Goal: Information Seeking & Learning: Learn about a topic

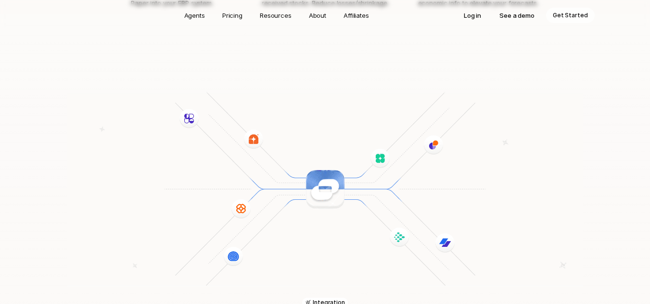
scroll to position [1352, 0]
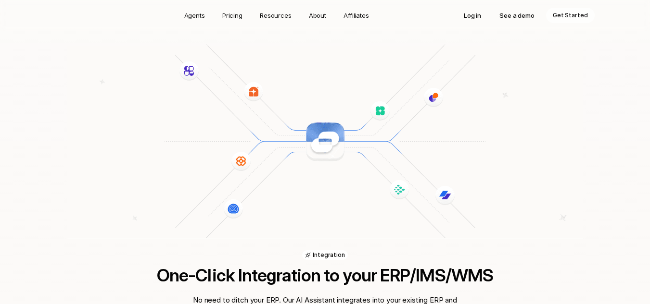
click at [319, 110] on img at bounding box center [324, 141] width 515 height 195
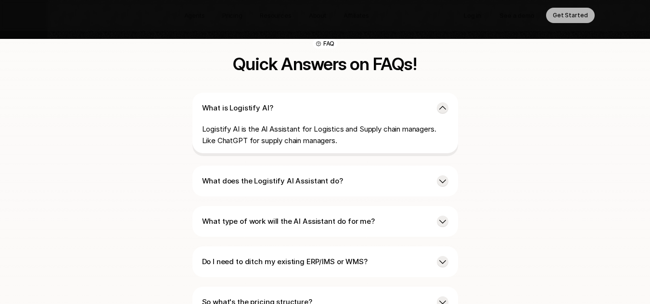
scroll to position [2313, 0]
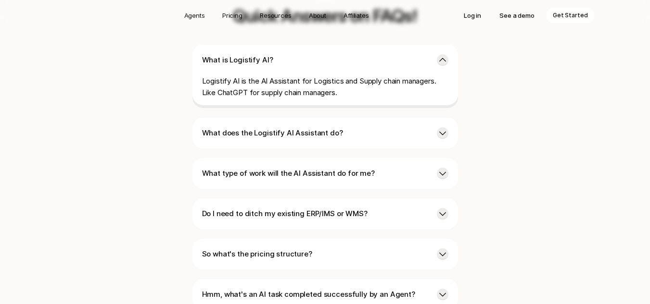
click at [319, 118] on div "What does the Logistify AI Assistant do?" at bounding box center [324, 133] width 265 height 31
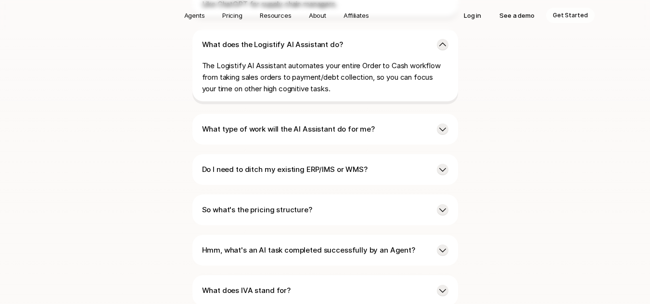
scroll to position [2409, 0]
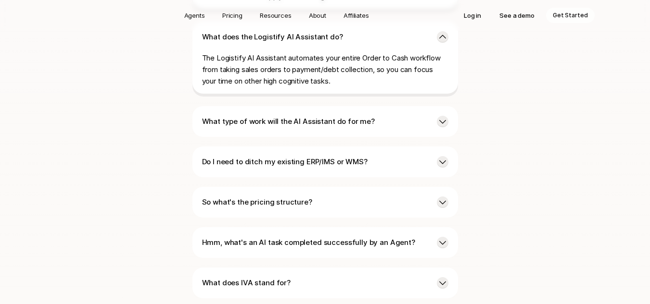
click at [325, 116] on p "What type of work will the AI Assistant do for me?" at bounding box center [315, 122] width 227 height 12
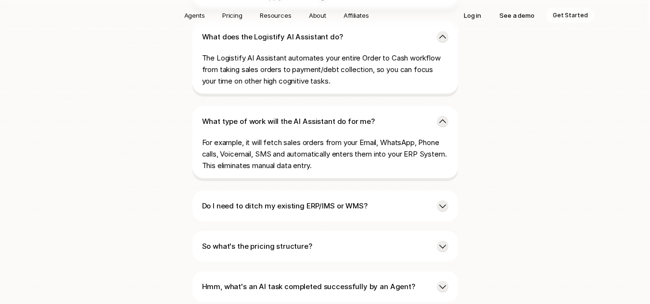
click at [325, 116] on p "What type of work will the AI Assistant do for me?" at bounding box center [315, 122] width 227 height 12
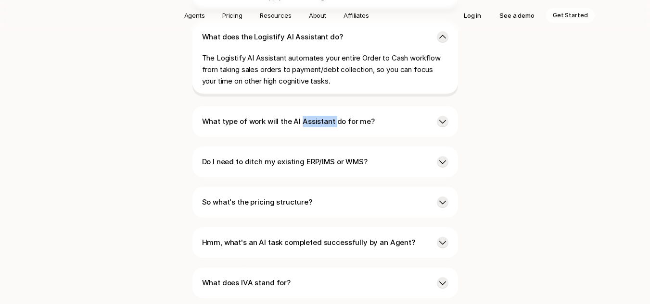
click at [325, 116] on p "What type of work will the AI Assistant do for me?" at bounding box center [315, 122] width 227 height 12
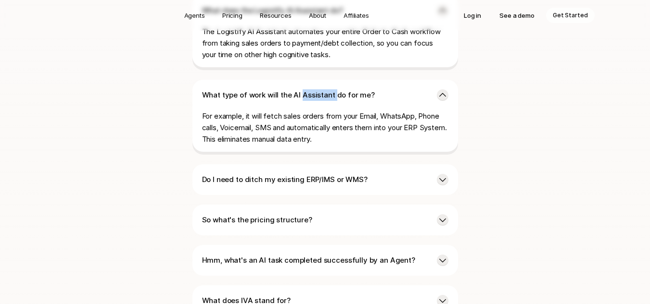
scroll to position [2457, 0]
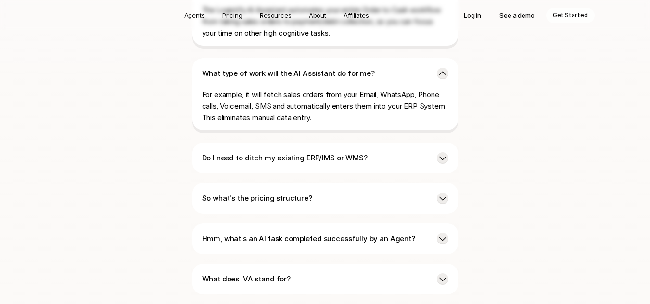
click at [303, 152] on p "Do I need to ditch my existing ERP/IMS or WMS?" at bounding box center [315, 158] width 227 height 12
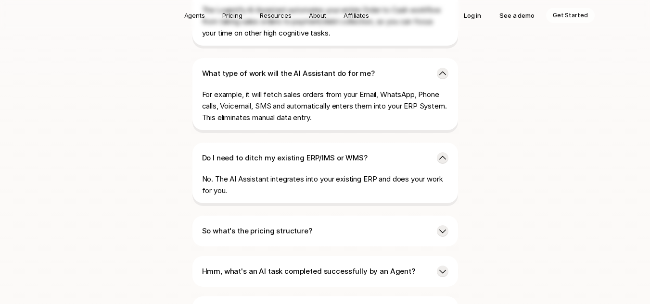
scroll to position [2505, 0]
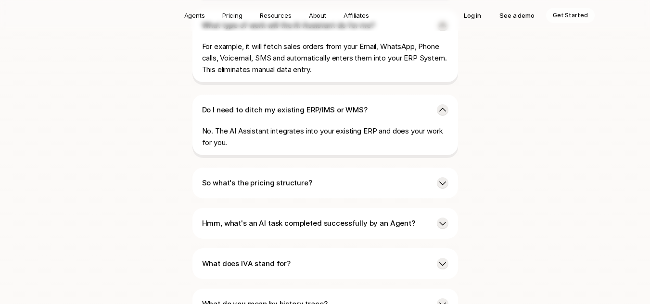
click at [357, 104] on p "Do I need to ditch my existing ERP/IMS or WMS?" at bounding box center [315, 110] width 227 height 12
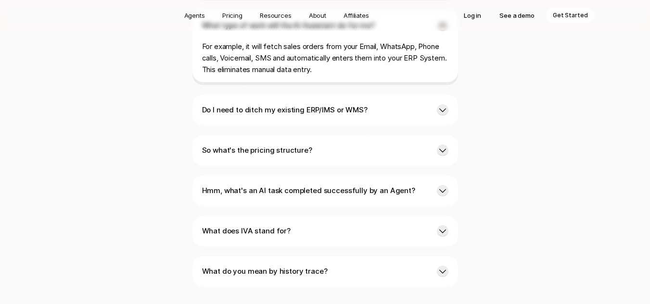
click at [321, 145] on p "So what's the pricing structure?" at bounding box center [315, 151] width 227 height 12
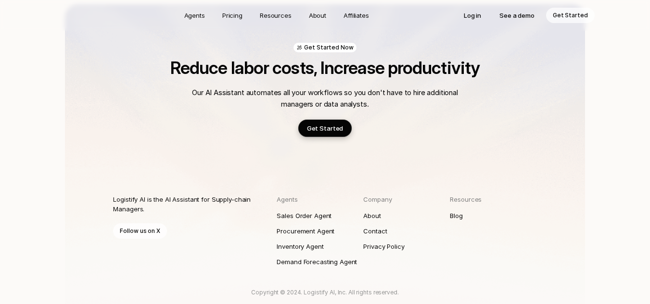
scroll to position [2938, 0]
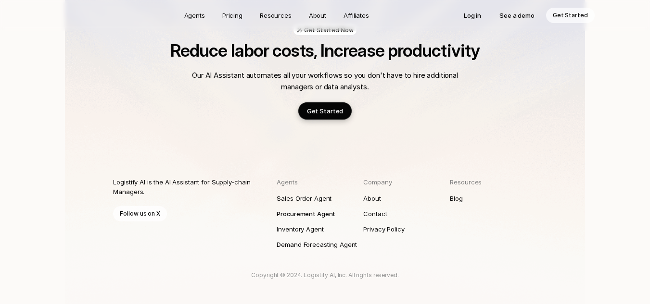
click at [323, 209] on p "Procurement Agent" at bounding box center [305, 214] width 59 height 10
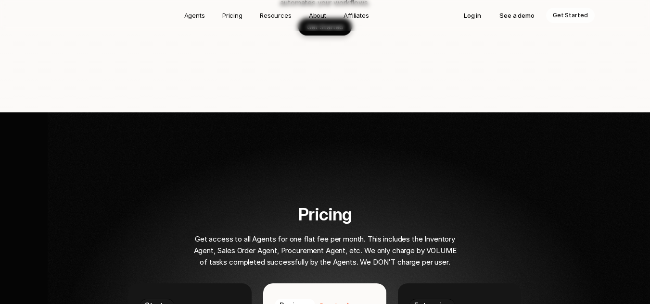
scroll to position [1644, 0]
